Goal: Task Accomplishment & Management: Manage account settings

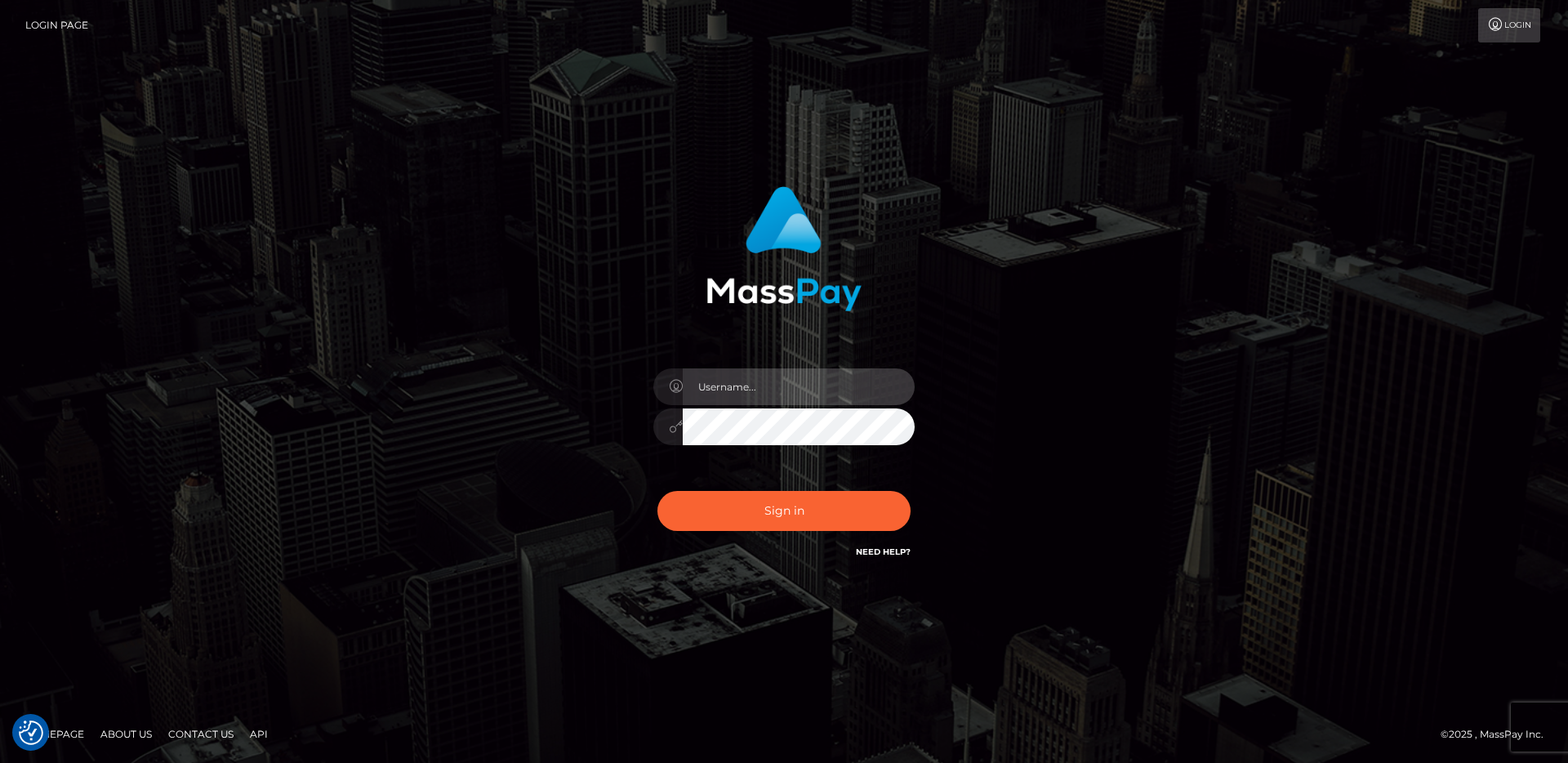
type input "egblue"
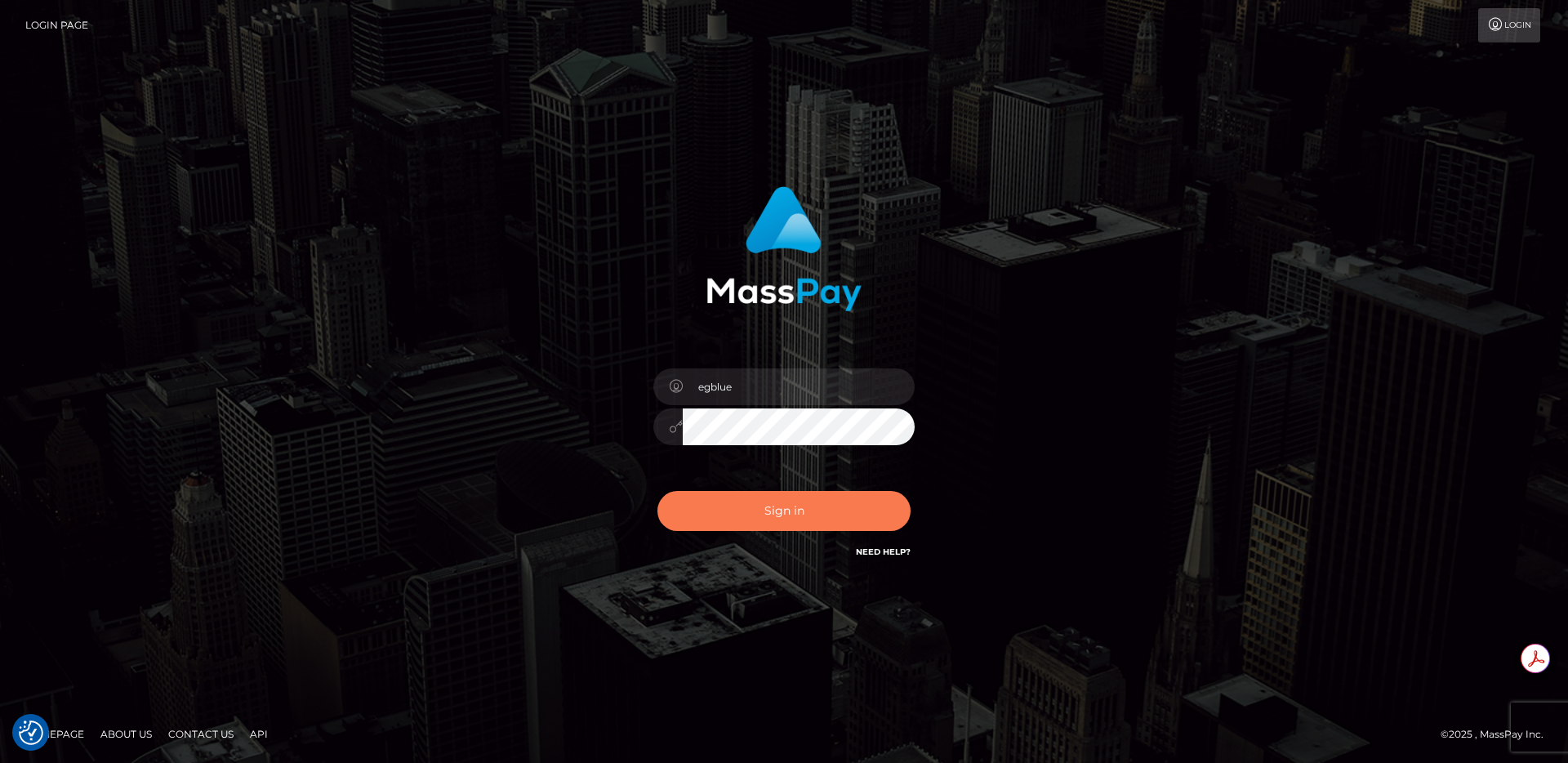
click at [859, 501] on button "Sign in" at bounding box center [784, 511] width 253 height 40
